Goal: Transaction & Acquisition: Purchase product/service

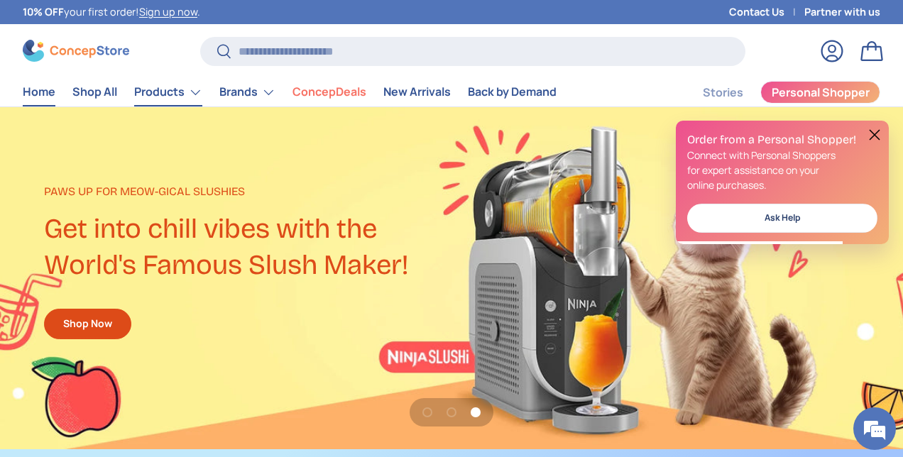
scroll to position [2989, 5614]
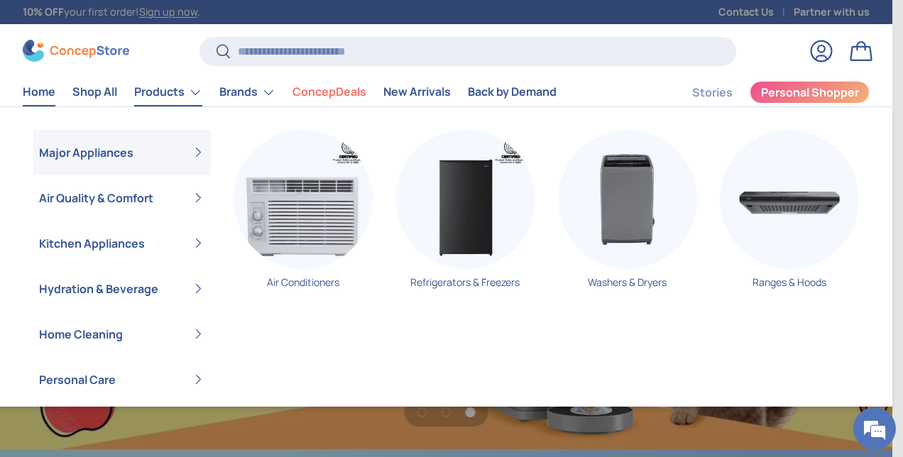
click at [198, 89] on link "Products" at bounding box center [168, 92] width 68 height 28
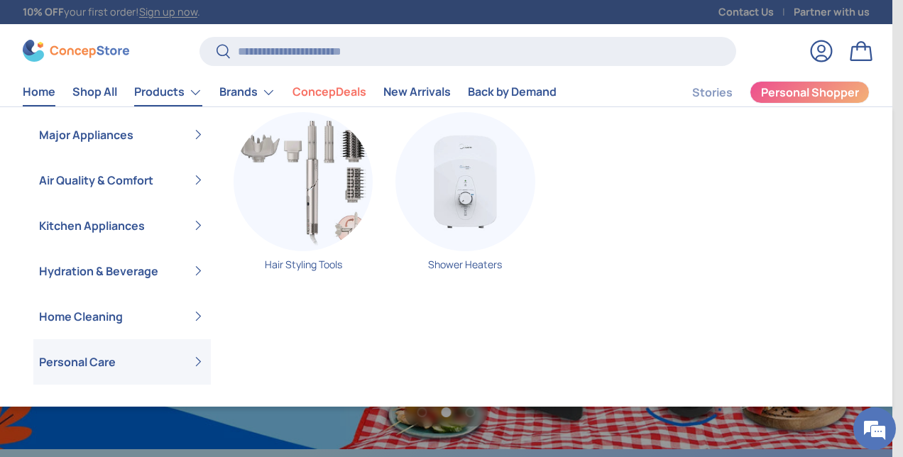
scroll to position [0, 893]
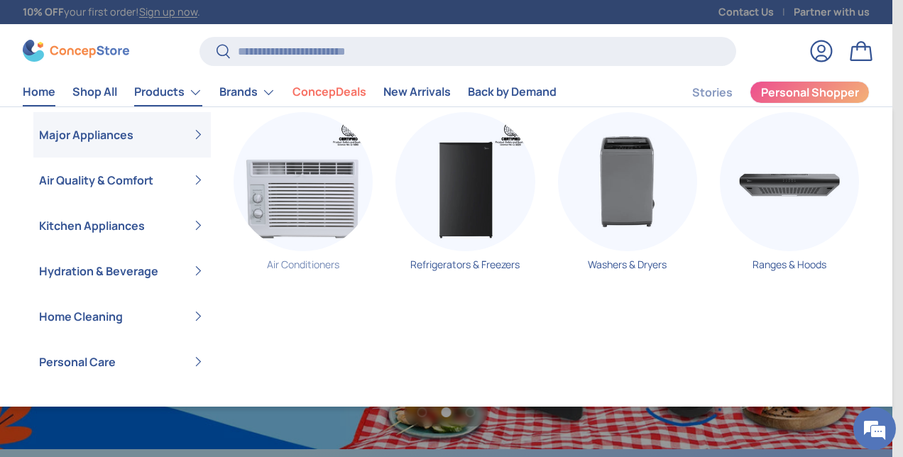
click at [278, 160] on img "Primary" at bounding box center [303, 181] width 139 height 139
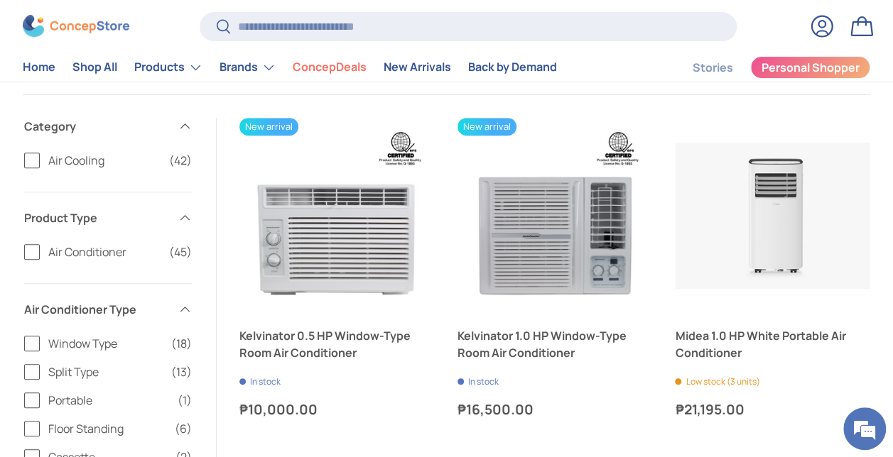
scroll to position [280, 0]
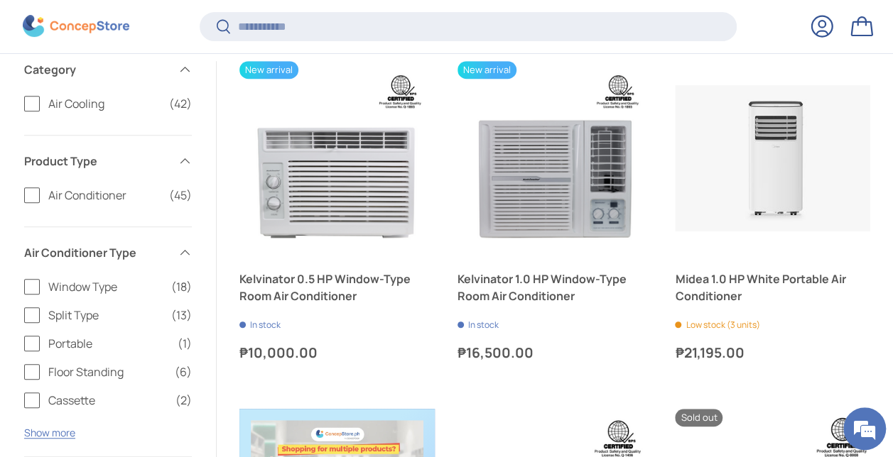
click at [37, 311] on label "Split Type (13)" at bounding box center [108, 315] width 168 height 17
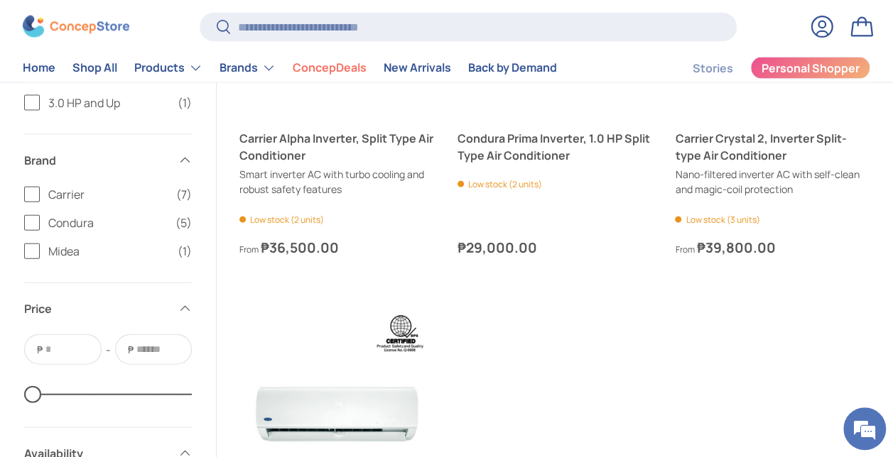
scroll to position [1491, 0]
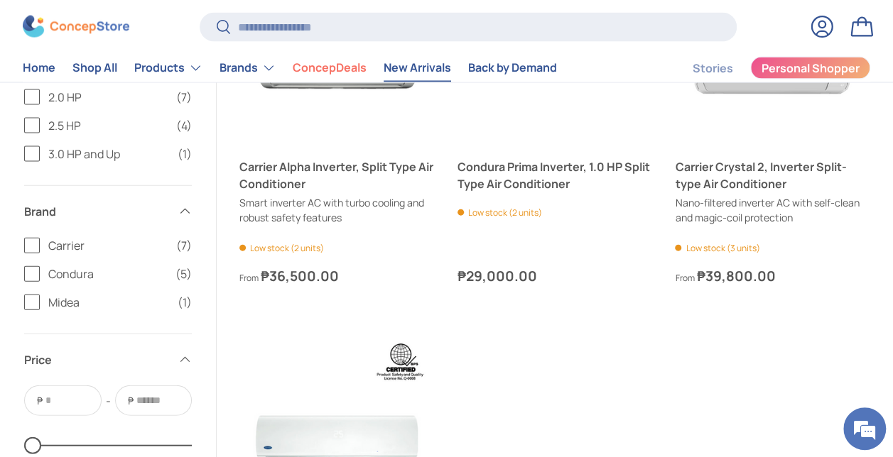
click at [414, 65] on link "New Arrivals" at bounding box center [416, 68] width 67 height 28
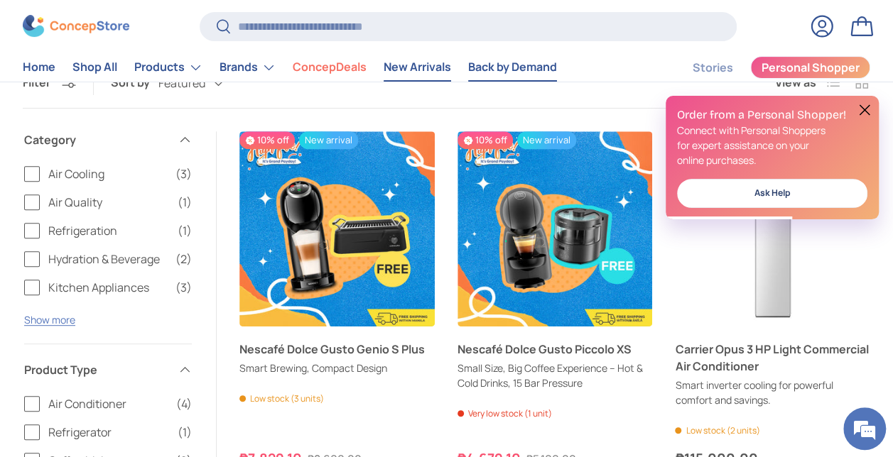
click at [493, 67] on link "Back by Demand" at bounding box center [512, 68] width 89 height 28
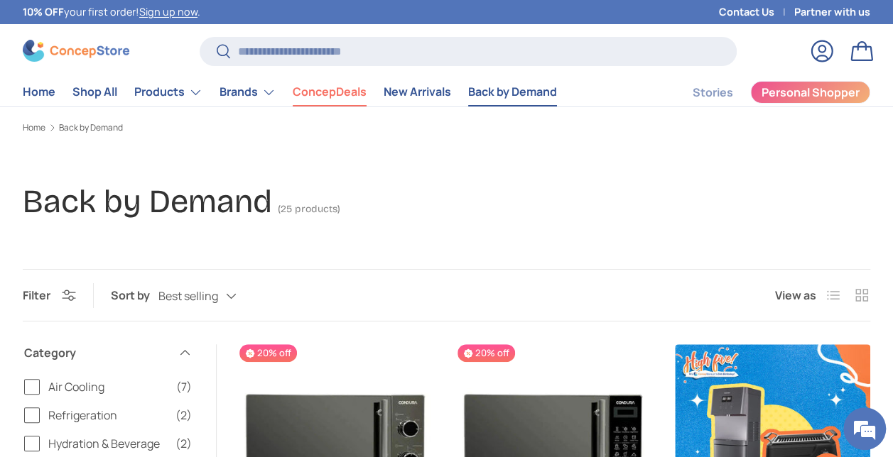
click at [347, 89] on link "ConcepDeals" at bounding box center [330, 92] width 74 height 28
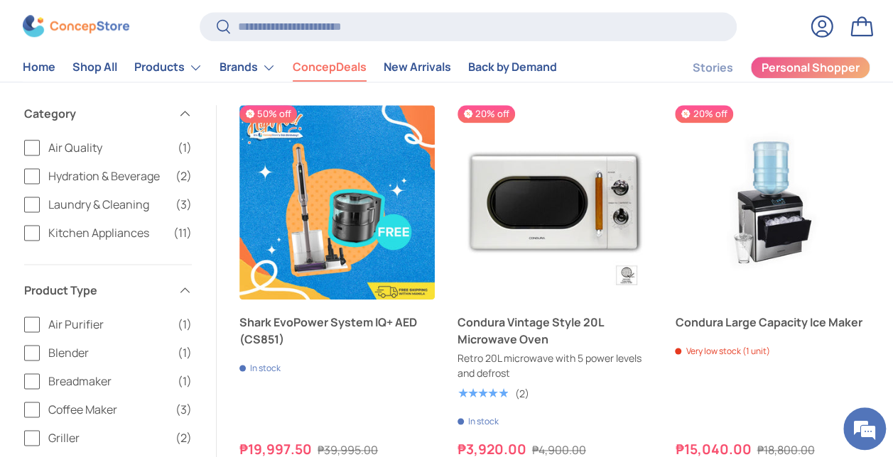
scroll to position [852, 0]
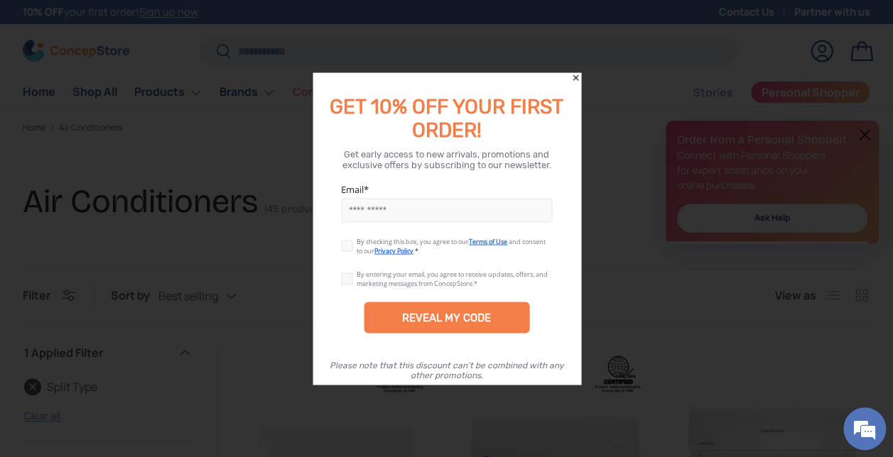
click at [574, 75] on icon "Close" at bounding box center [575, 78] width 10 height 10
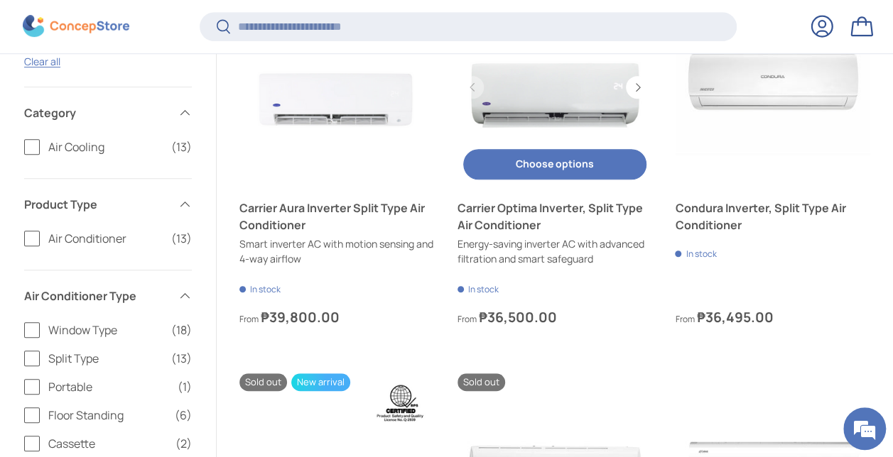
click at [535, 170] on button "Choose options Choose options" at bounding box center [555, 164] width 184 height 31
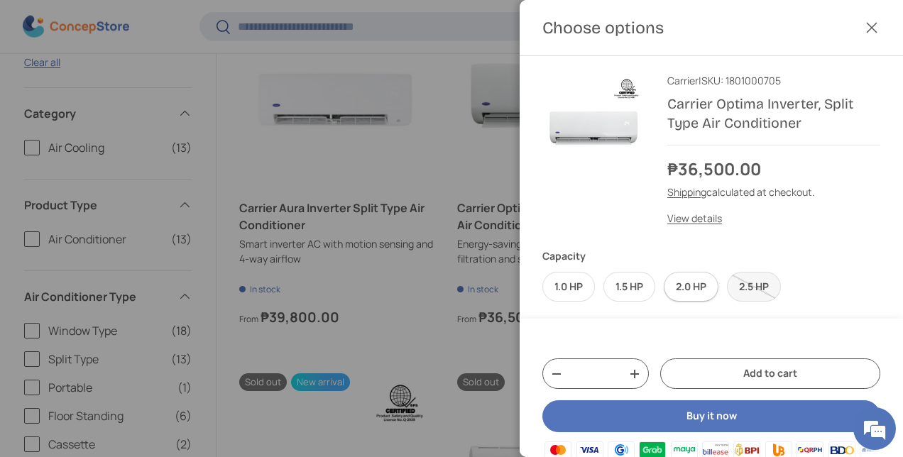
click at [686, 289] on label "2.0 HP" at bounding box center [691, 287] width 55 height 31
click at [697, 222] on link "View details" at bounding box center [695, 218] width 55 height 13
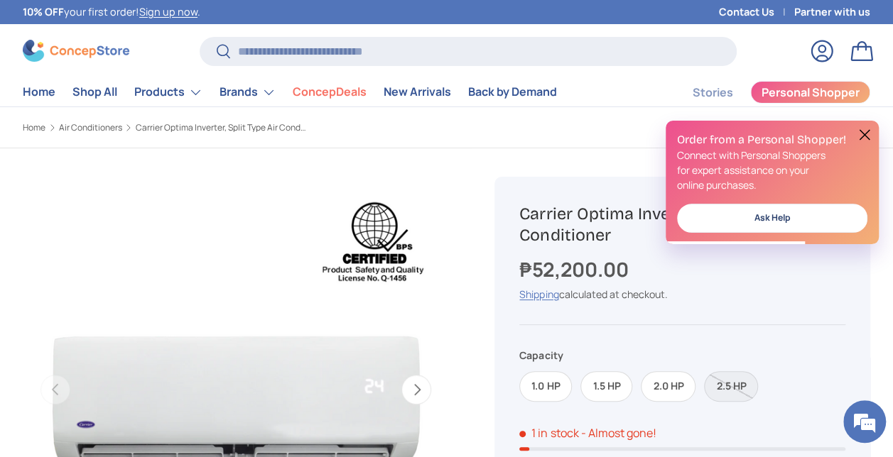
click at [861, 135] on button at bounding box center [864, 134] width 17 height 17
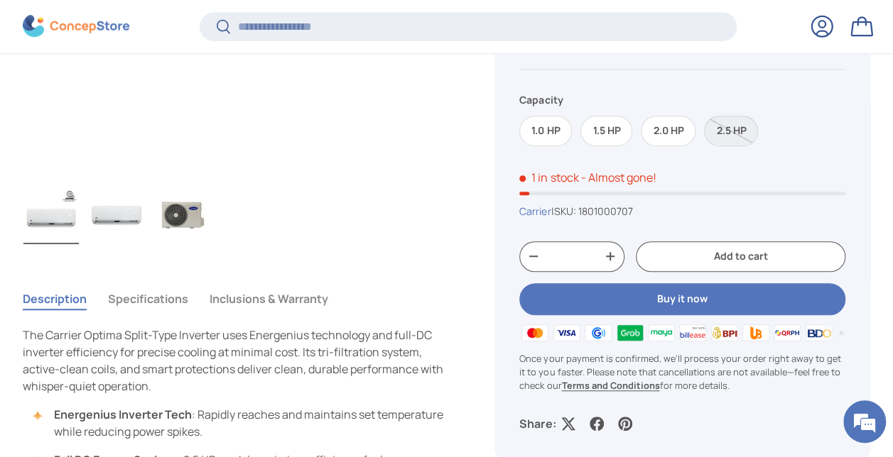
scroll to position [423, 0]
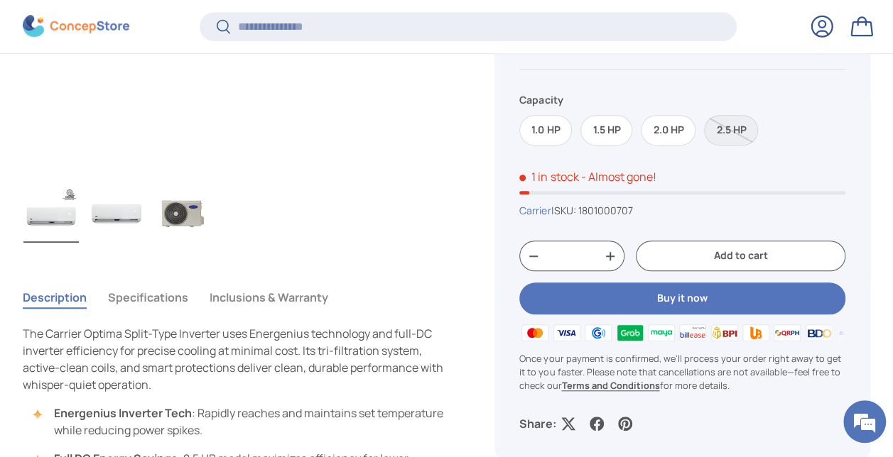
click at [130, 219] on img "Gallery Viewer" at bounding box center [116, 214] width 55 height 57
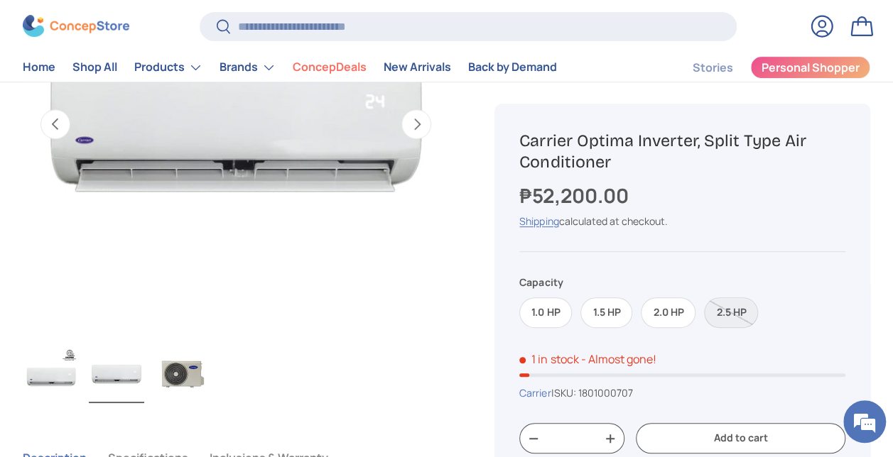
scroll to position [213, 0]
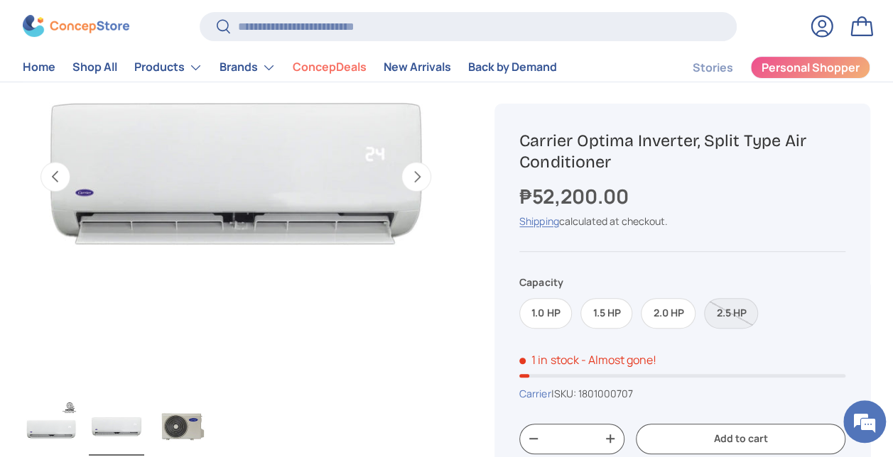
click at [182, 418] on img "Gallery Viewer" at bounding box center [181, 427] width 55 height 57
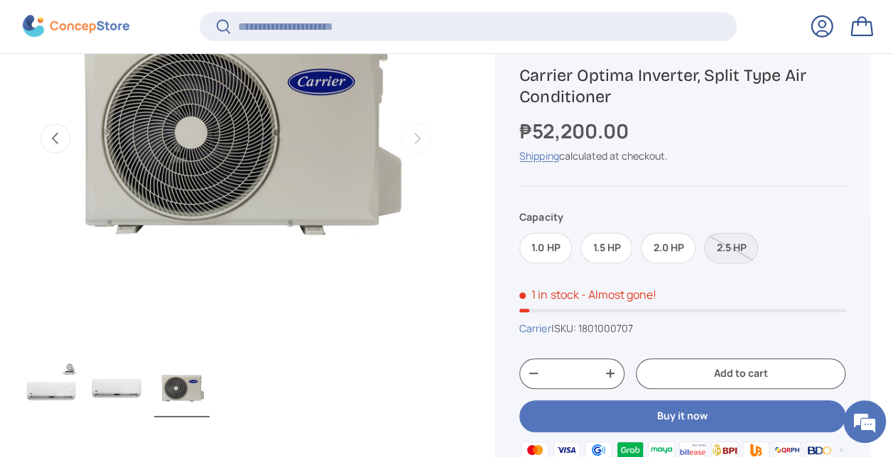
scroll to position [281, 0]
